Goal: Task Accomplishment & Management: Manage account settings

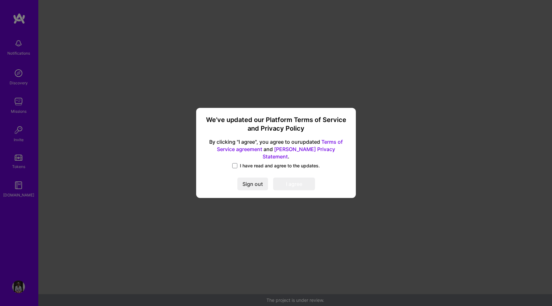
click at [266, 162] on span "I have read and agree to the updates." at bounding box center [280, 165] width 80 height 6
click at [0, 0] on input "I have read and agree to the updates." at bounding box center [0, 0] width 0 height 0
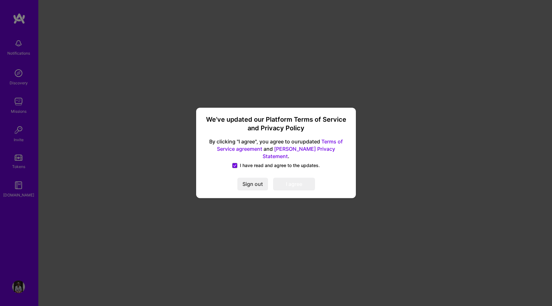
click at [283, 179] on button "I agree" at bounding box center [294, 184] width 42 height 13
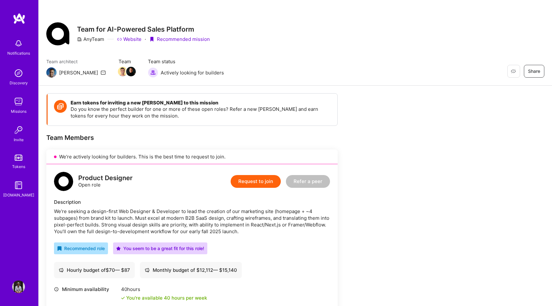
click at [17, 287] on img at bounding box center [18, 286] width 13 height 13
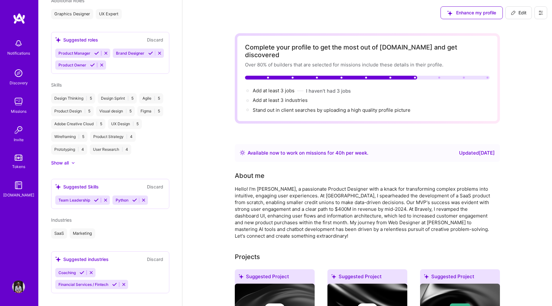
click at [540, 15] on icon at bounding box center [540, 12] width 5 height 5
click at [525, 25] on button "Settings" at bounding box center [523, 27] width 48 height 16
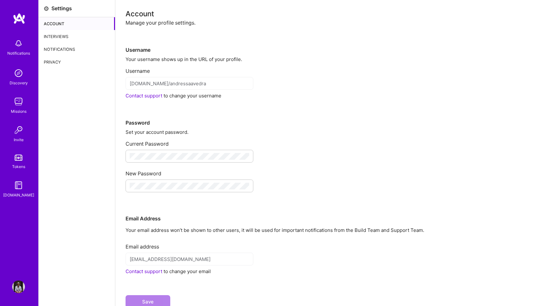
click at [68, 33] on div "Interviews" at bounding box center [77, 36] width 76 height 13
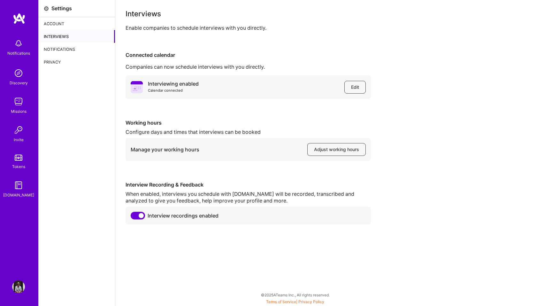
click at [71, 46] on div "Notifications" at bounding box center [77, 49] width 76 height 13
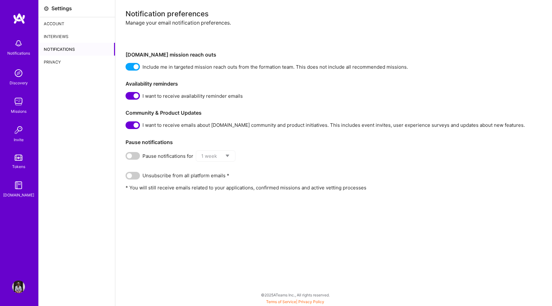
click at [71, 58] on div "Privacy" at bounding box center [77, 62] width 76 height 13
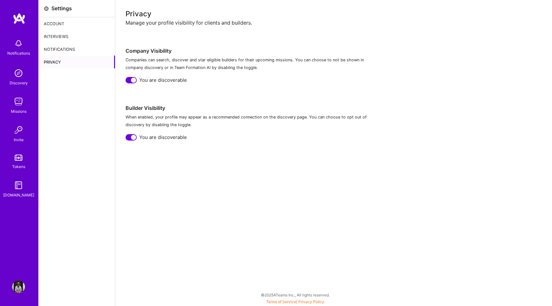
click at [68, 48] on div "Notifications" at bounding box center [77, 49] width 76 height 13
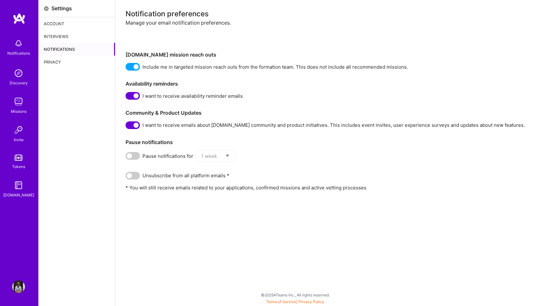
click at [68, 38] on div "Interviews" at bounding box center [77, 36] width 76 height 13
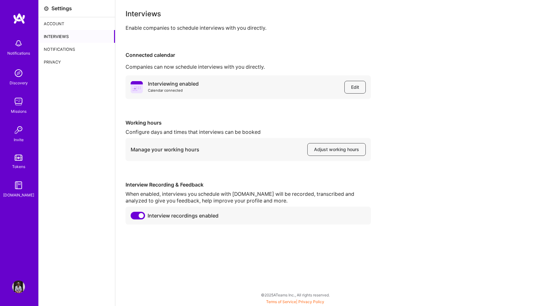
click at [65, 25] on div "Account" at bounding box center [77, 23] width 76 height 13
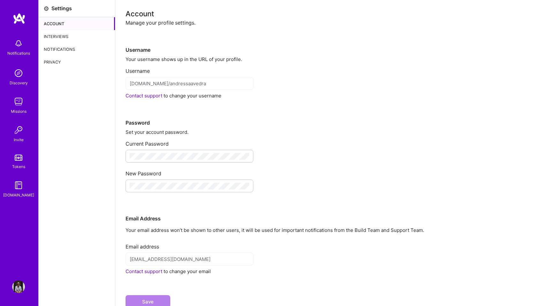
click at [61, 12] on div "Settings" at bounding box center [77, 8] width 76 height 17
click at [15, 290] on img at bounding box center [18, 286] width 13 height 13
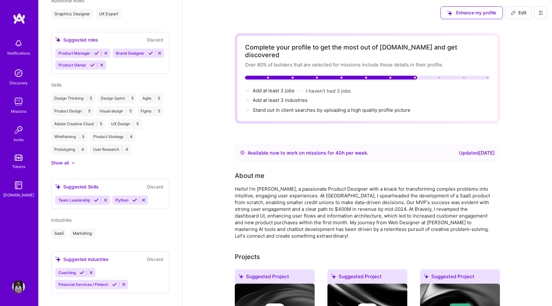
click at [523, 10] on span "Edit" at bounding box center [518, 13] width 16 height 6
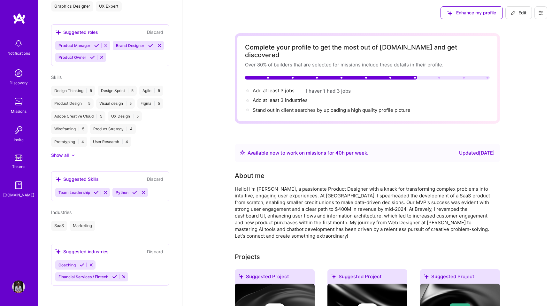
select select "US"
select select "Right Now"
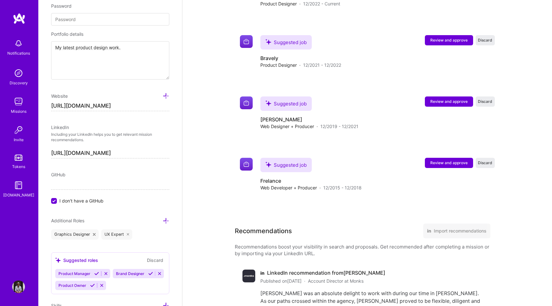
scroll to position [1138, 0]
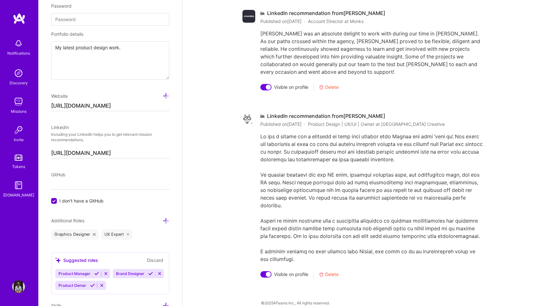
click at [325, 270] on div "Visible on profile [GEOGRAPHIC_DATA]" at bounding box center [299, 274] width 78 height 8
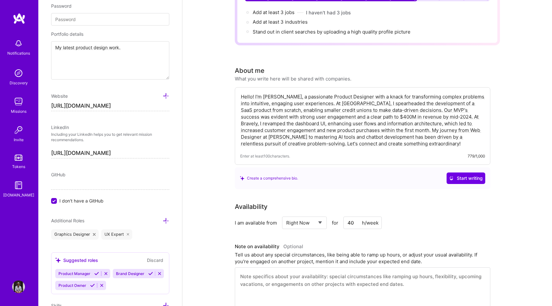
scroll to position [0, 0]
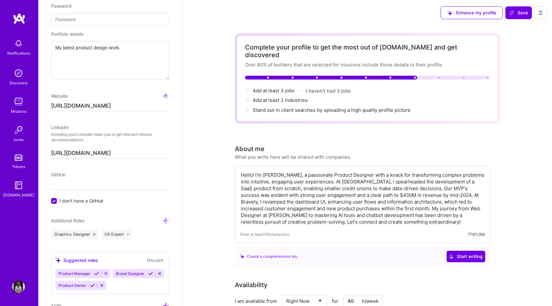
click at [539, 12] on icon at bounding box center [540, 12] width 5 height 5
click at [524, 31] on button "Settings" at bounding box center [523, 27] width 48 height 16
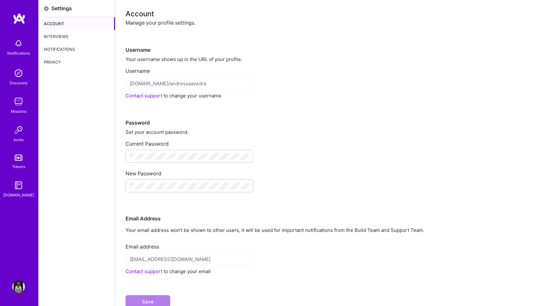
click at [57, 37] on div "Interviews" at bounding box center [77, 36] width 76 height 13
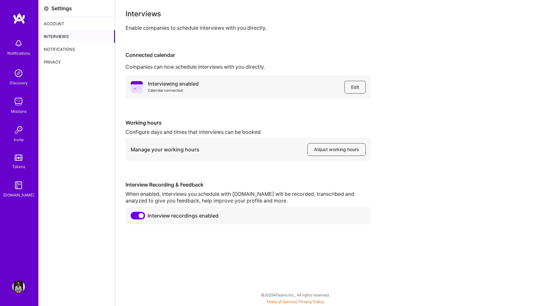
click at [62, 47] on div "Notifications" at bounding box center [77, 49] width 76 height 13
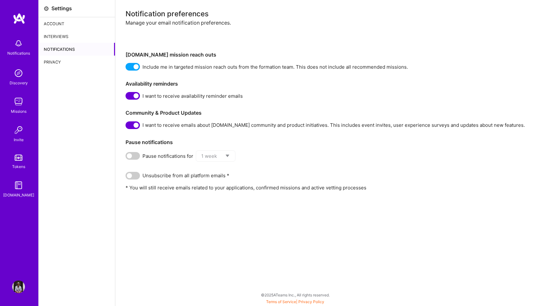
click at [64, 39] on div "Interviews" at bounding box center [77, 36] width 76 height 13
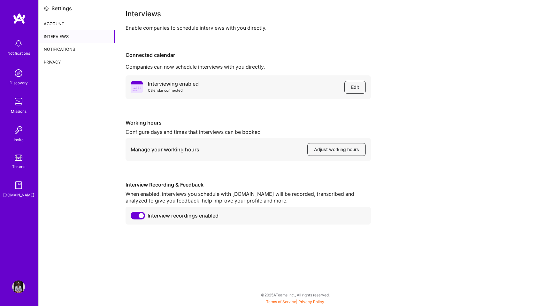
click at [67, 51] on div "Notifications" at bounding box center [77, 49] width 76 height 13
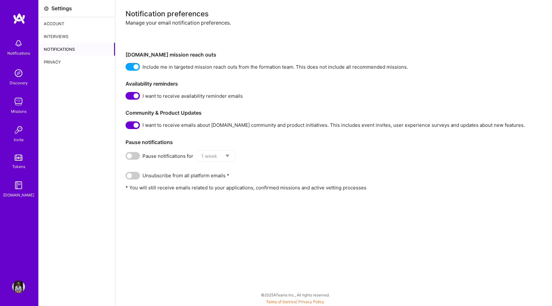
click at [64, 63] on div "Privacy" at bounding box center [77, 62] width 76 height 13
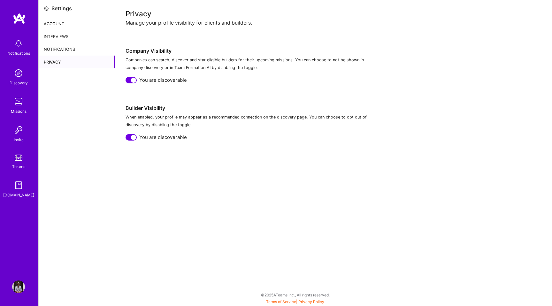
click at [73, 53] on div "Notifications" at bounding box center [77, 49] width 76 height 13
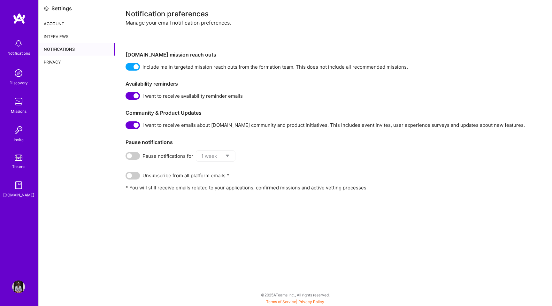
click at [131, 95] on span at bounding box center [132, 96] width 14 height 8
click at [127, 97] on input "checkbox" at bounding box center [127, 97] width 0 height 0
click at [131, 123] on span at bounding box center [132, 125] width 14 height 8
click at [127, 126] on input "checkbox" at bounding box center [127, 126] width 0 height 0
click at [135, 69] on span at bounding box center [132, 67] width 14 height 8
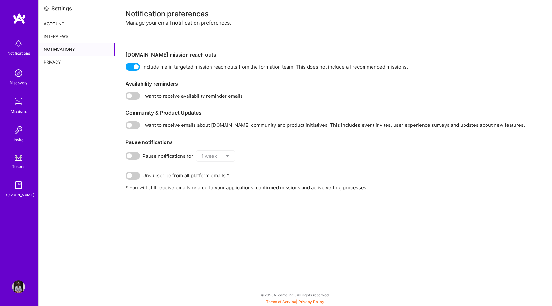
click at [127, 68] on input "checkbox" at bounding box center [127, 68] width 0 height 0
